Goal: Navigation & Orientation: Go to known website

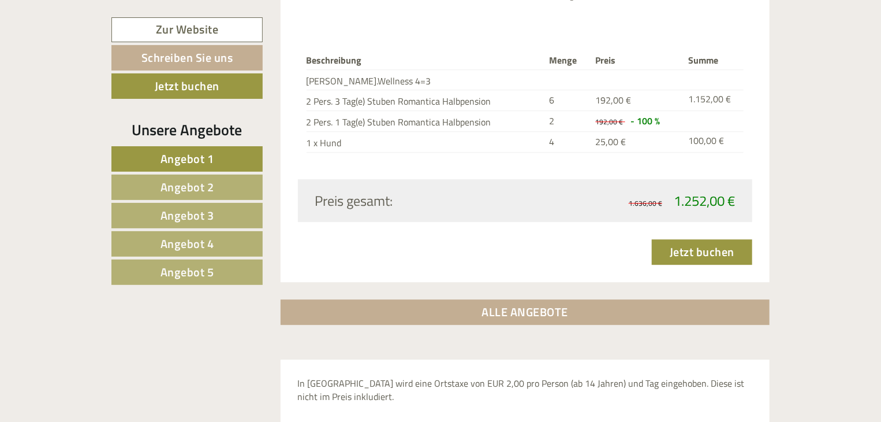
scroll to position [3709, 0]
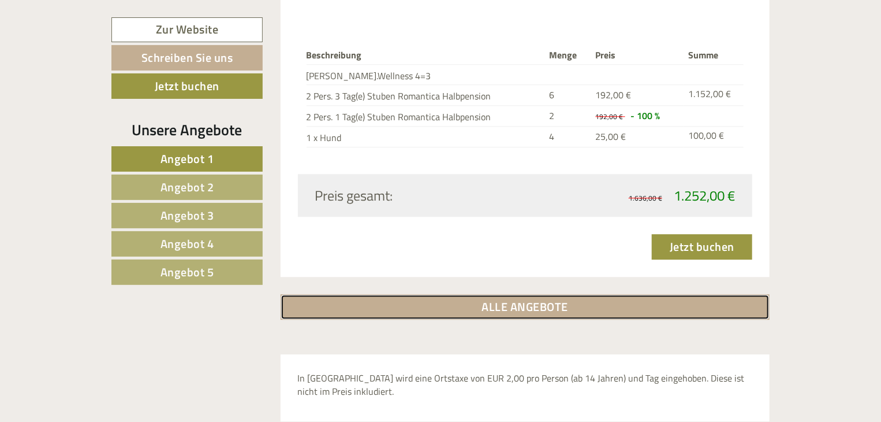
click at [531, 294] on link "ALLE ANGEBOTE" at bounding box center [526, 306] width 490 height 25
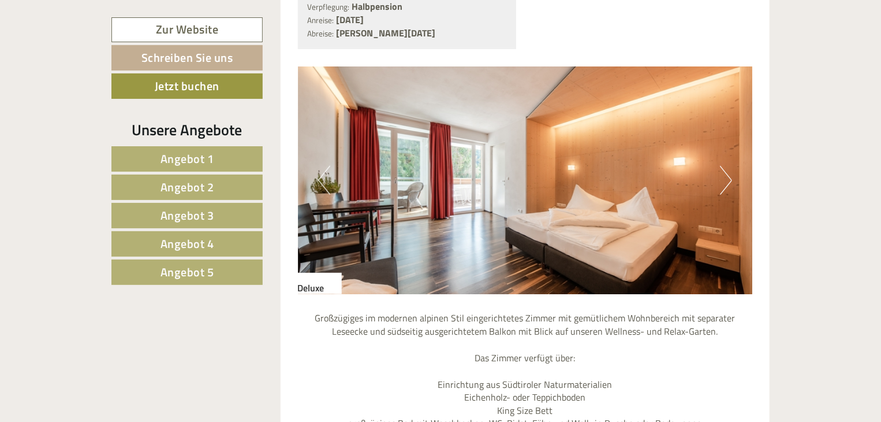
scroll to position [5079, 0]
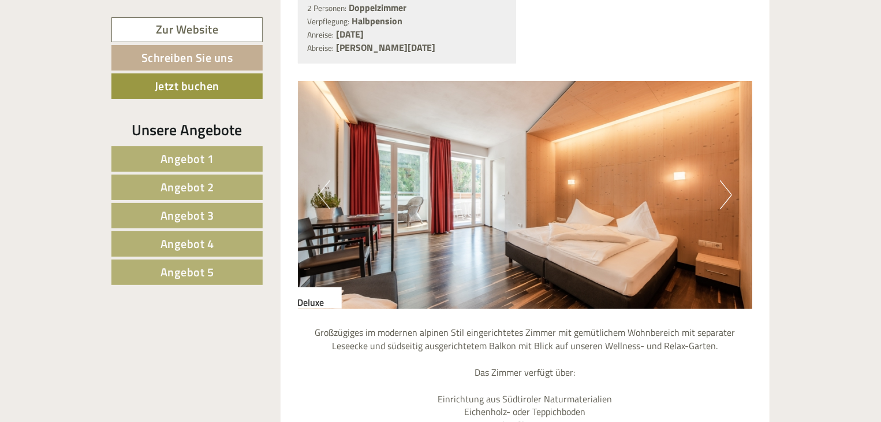
click at [727, 180] on button "Next" at bounding box center [726, 194] width 12 height 29
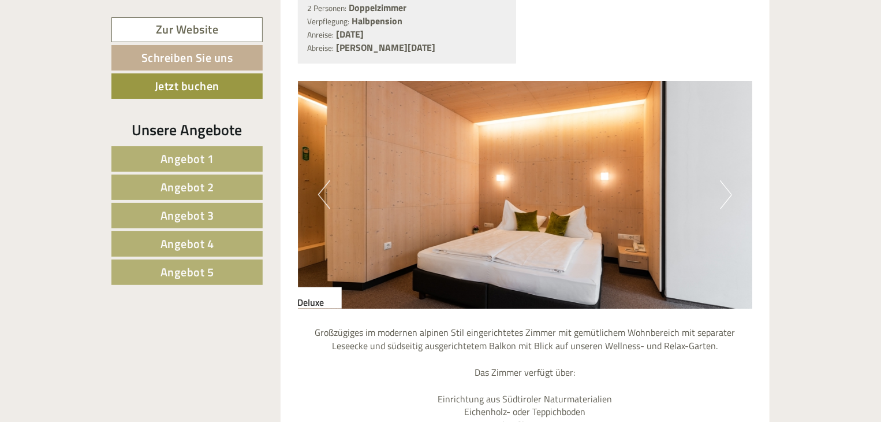
click at [727, 180] on button "Next" at bounding box center [726, 194] width 12 height 29
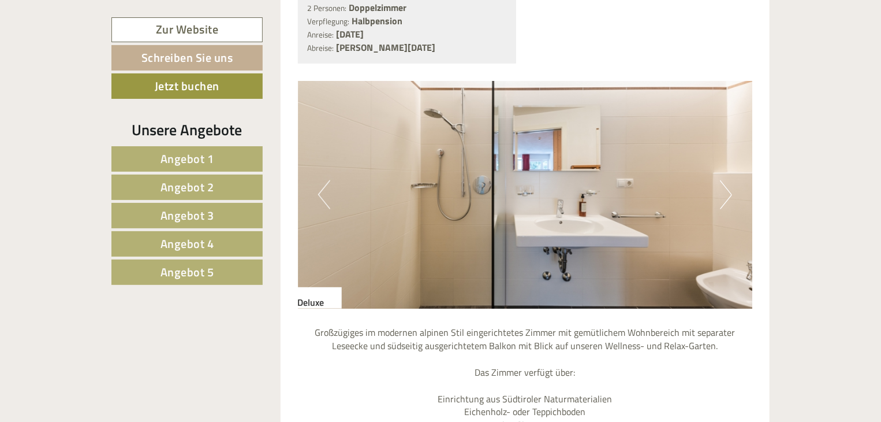
click at [727, 180] on button "Next" at bounding box center [726, 194] width 12 height 29
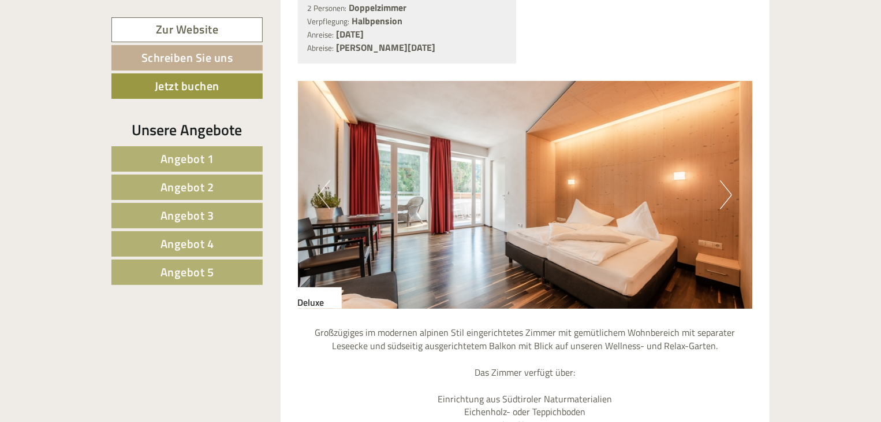
click at [727, 180] on button "Next" at bounding box center [726, 194] width 12 height 29
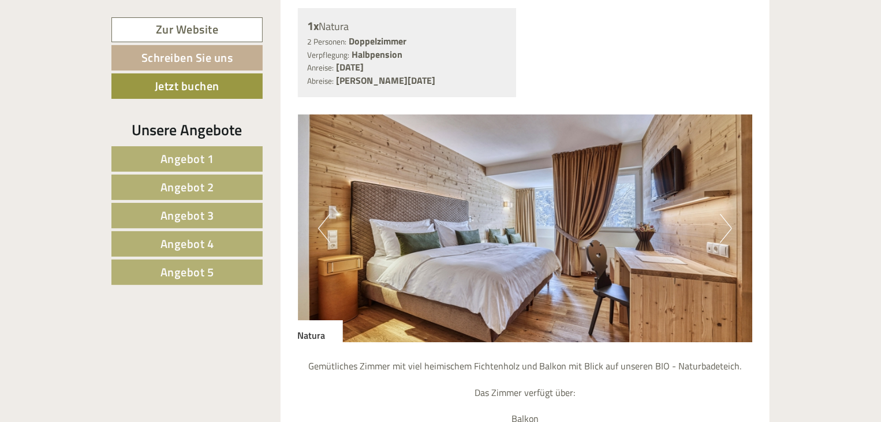
scroll to position [4092, 0]
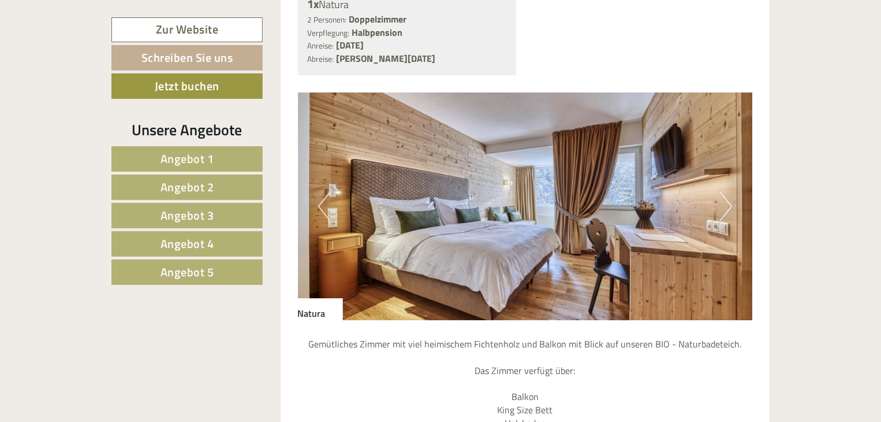
click at [727, 192] on button "Next" at bounding box center [726, 206] width 12 height 29
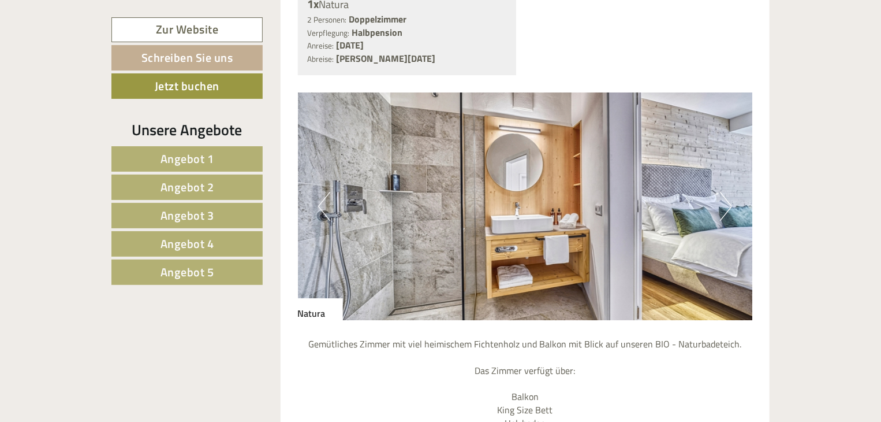
click at [727, 192] on button "Next" at bounding box center [726, 206] width 12 height 29
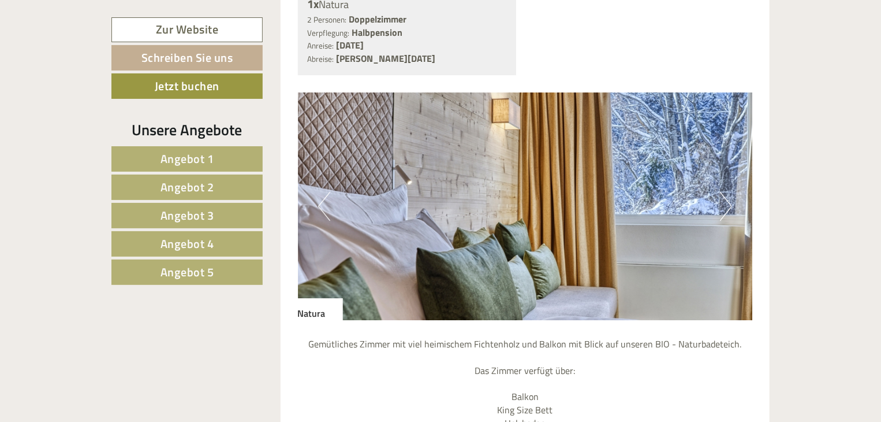
click at [727, 192] on button "Next" at bounding box center [726, 206] width 12 height 29
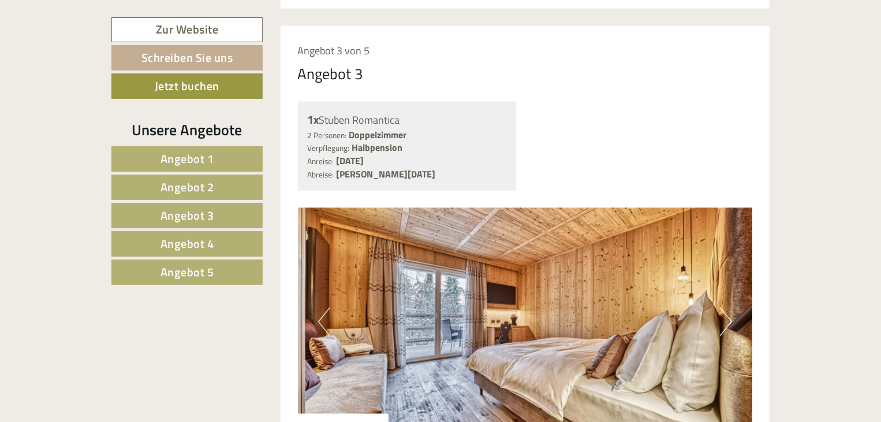
scroll to position [3135, 0]
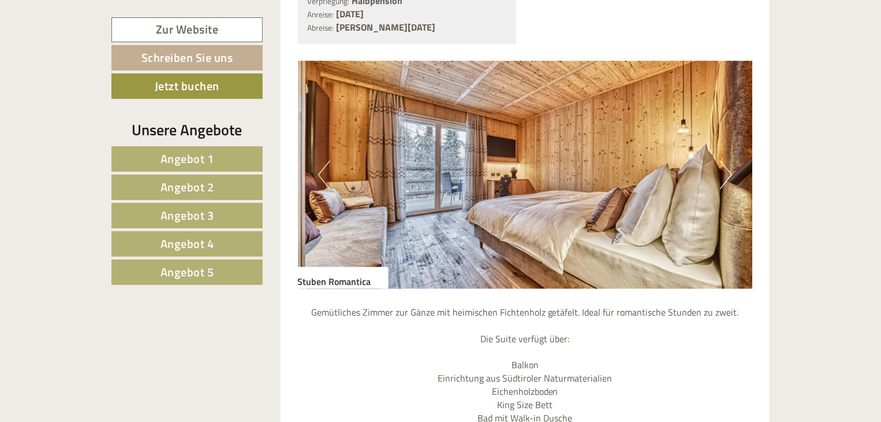
click at [723, 161] on button "Next" at bounding box center [726, 175] width 12 height 29
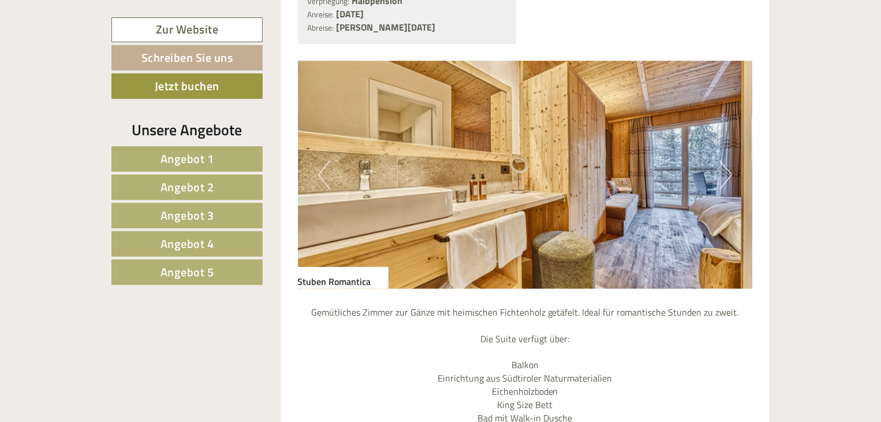
click at [723, 161] on button "Next" at bounding box center [726, 175] width 12 height 29
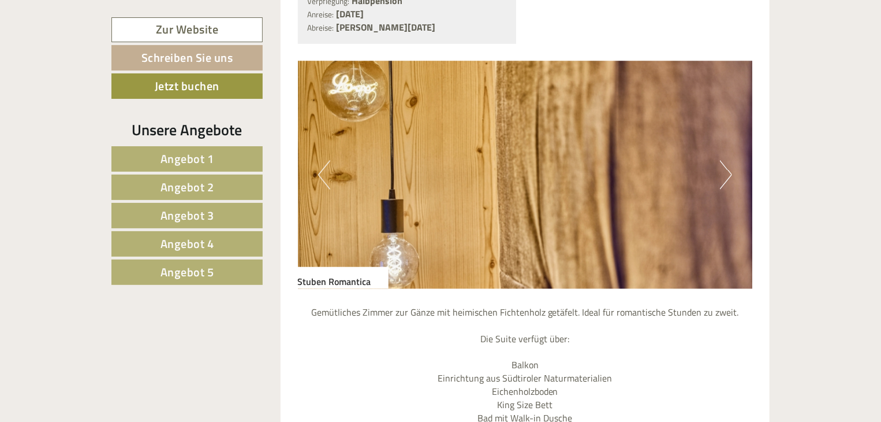
click at [723, 161] on button "Next" at bounding box center [726, 175] width 12 height 29
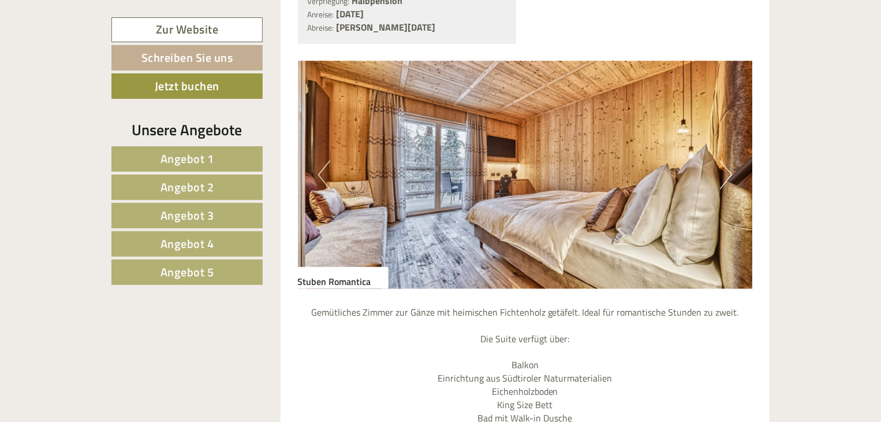
drag, startPoint x: 723, startPoint y: 150, endPoint x: 729, endPoint y: 199, distance: 49.5
click at [723, 161] on button "Next" at bounding box center [726, 175] width 12 height 29
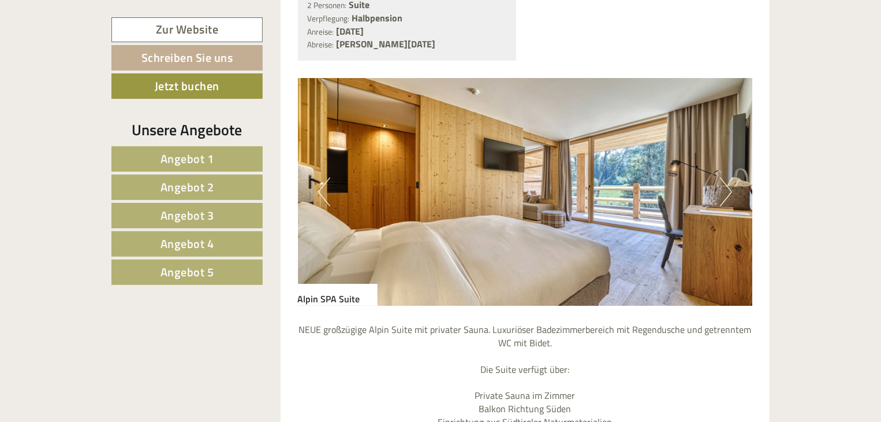
scroll to position [2061, 0]
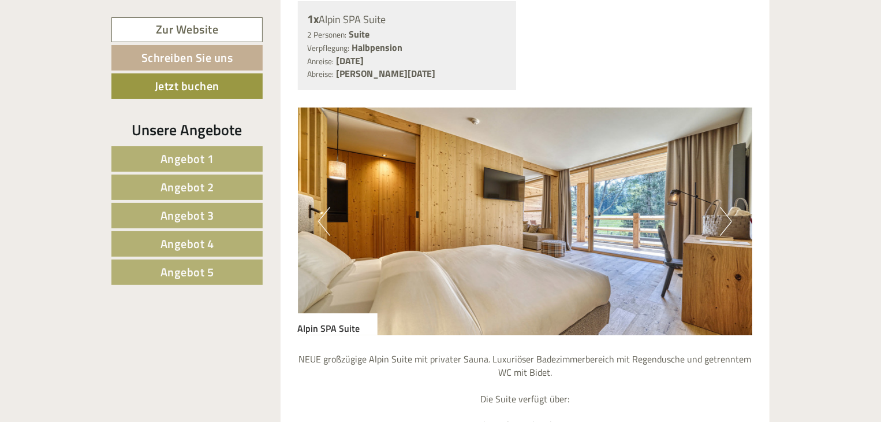
click at [723, 207] on button "Next" at bounding box center [726, 221] width 12 height 29
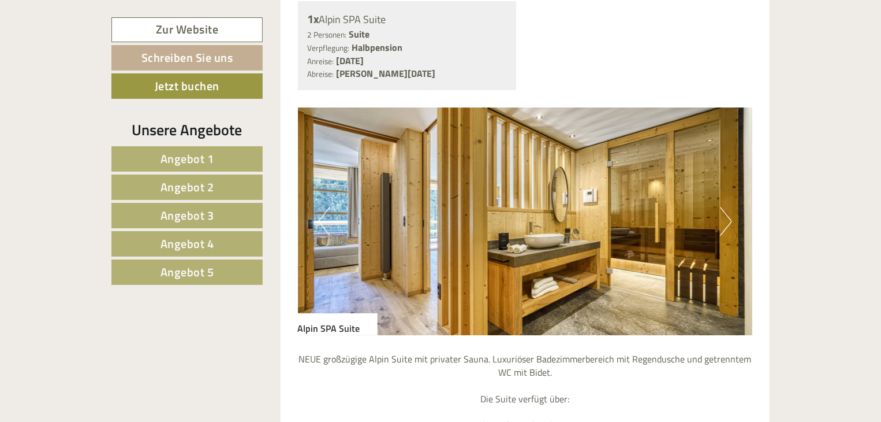
click at [723, 207] on button "Next" at bounding box center [726, 221] width 12 height 29
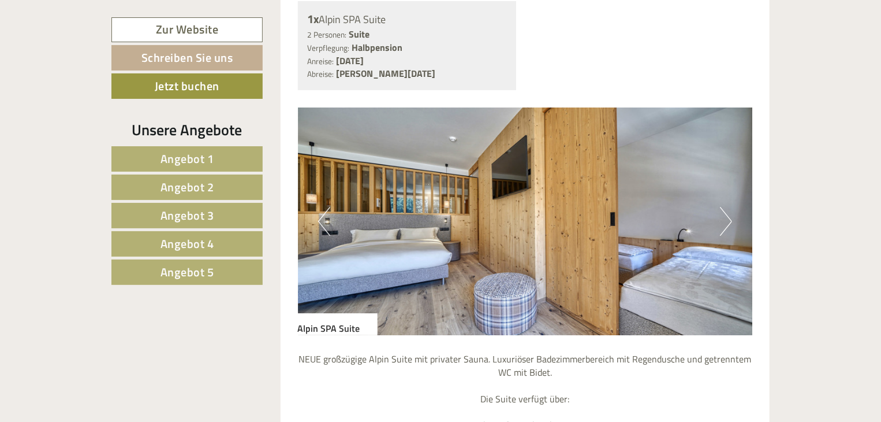
click at [724, 207] on button "Next" at bounding box center [726, 221] width 12 height 29
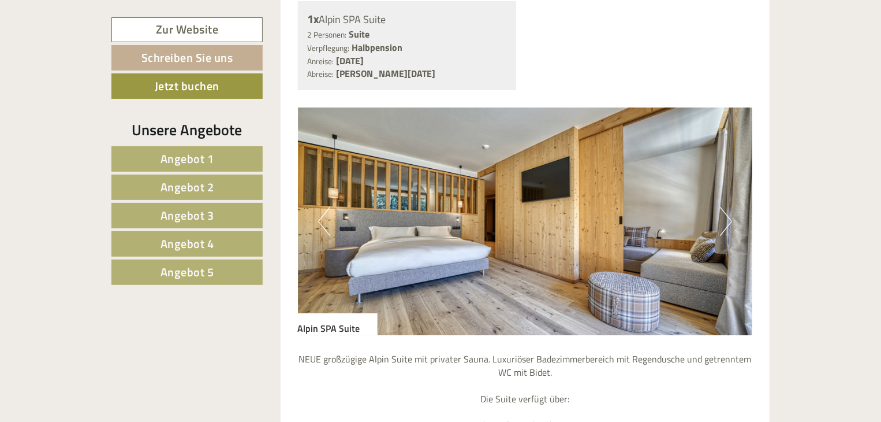
click at [724, 207] on button "Next" at bounding box center [726, 221] width 12 height 29
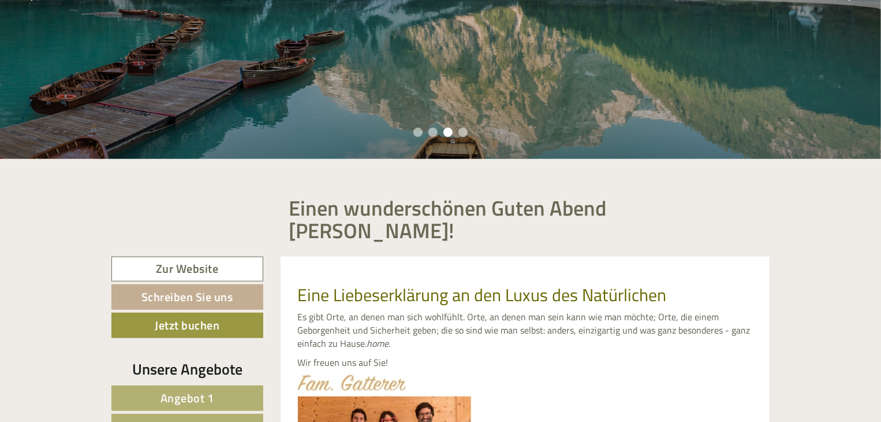
scroll to position [258, 0]
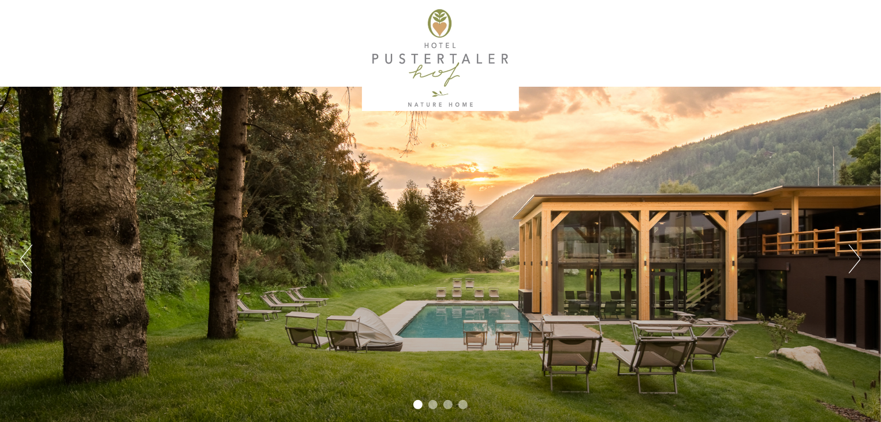
click at [856, 260] on button "Next" at bounding box center [855, 258] width 12 height 29
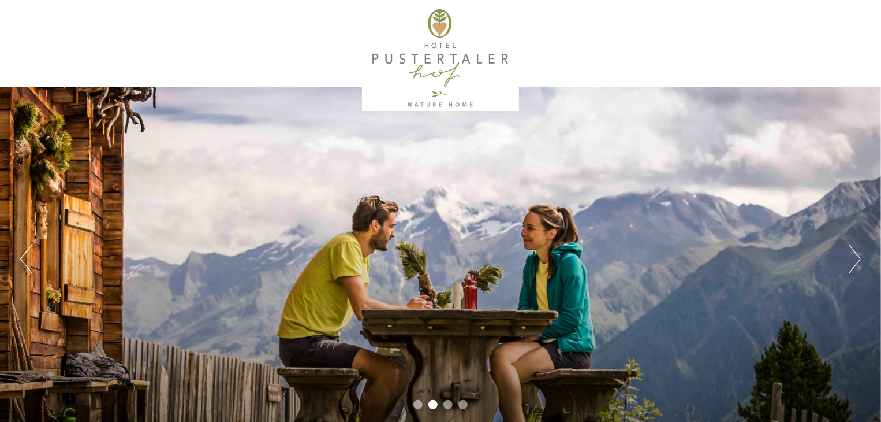
click at [856, 260] on button "Next" at bounding box center [855, 258] width 12 height 29
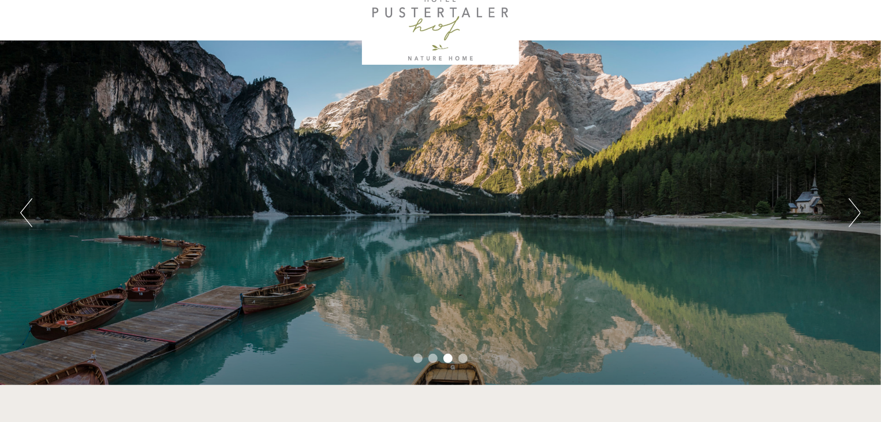
scroll to position [50, 0]
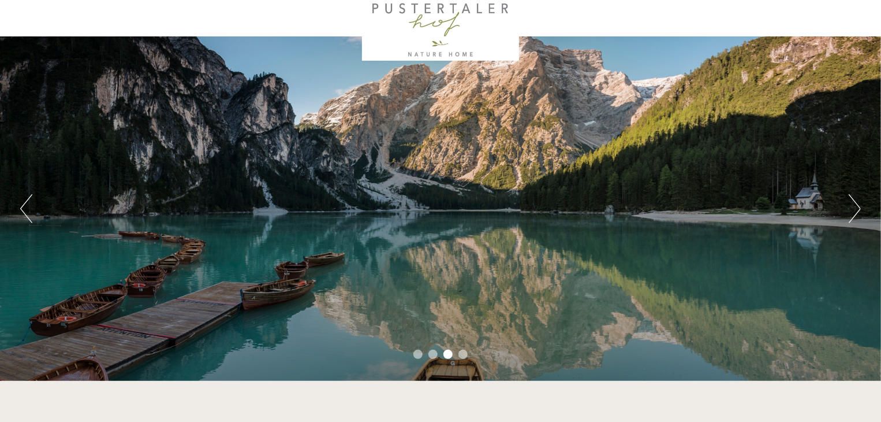
click at [855, 211] on button "Next" at bounding box center [855, 208] width 12 height 29
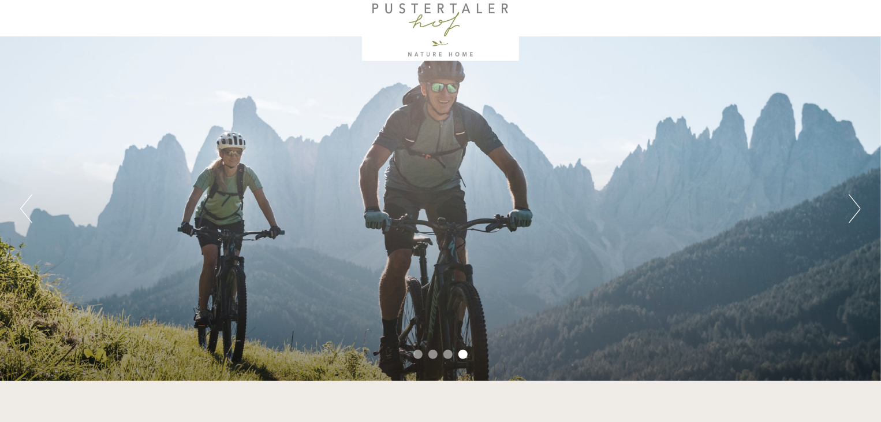
click at [855, 211] on button "Next" at bounding box center [855, 208] width 12 height 29
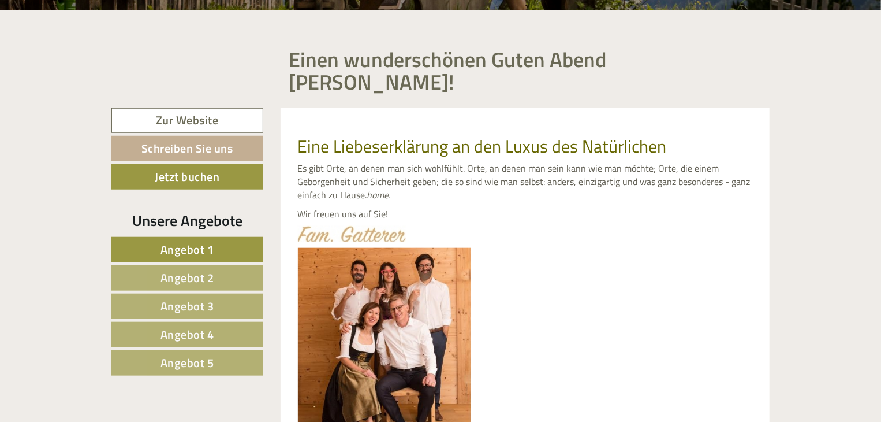
scroll to position [408, 0]
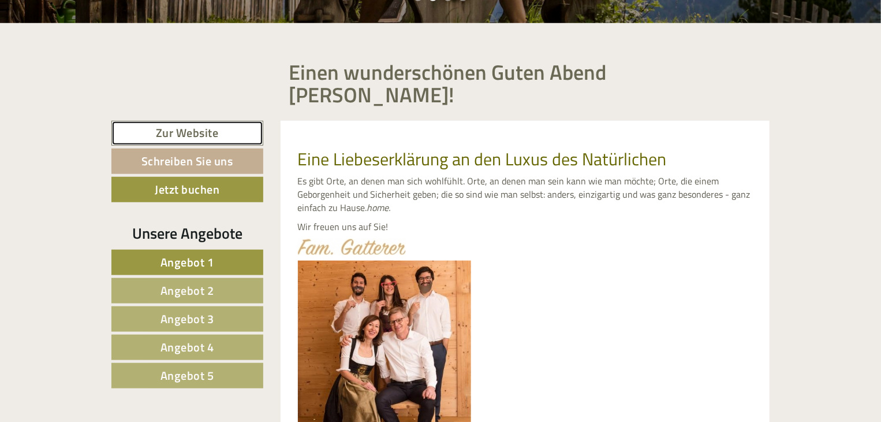
click at [189, 121] on link "Zur Website" at bounding box center [187, 133] width 152 height 25
